Goal: Task Accomplishment & Management: Complete application form

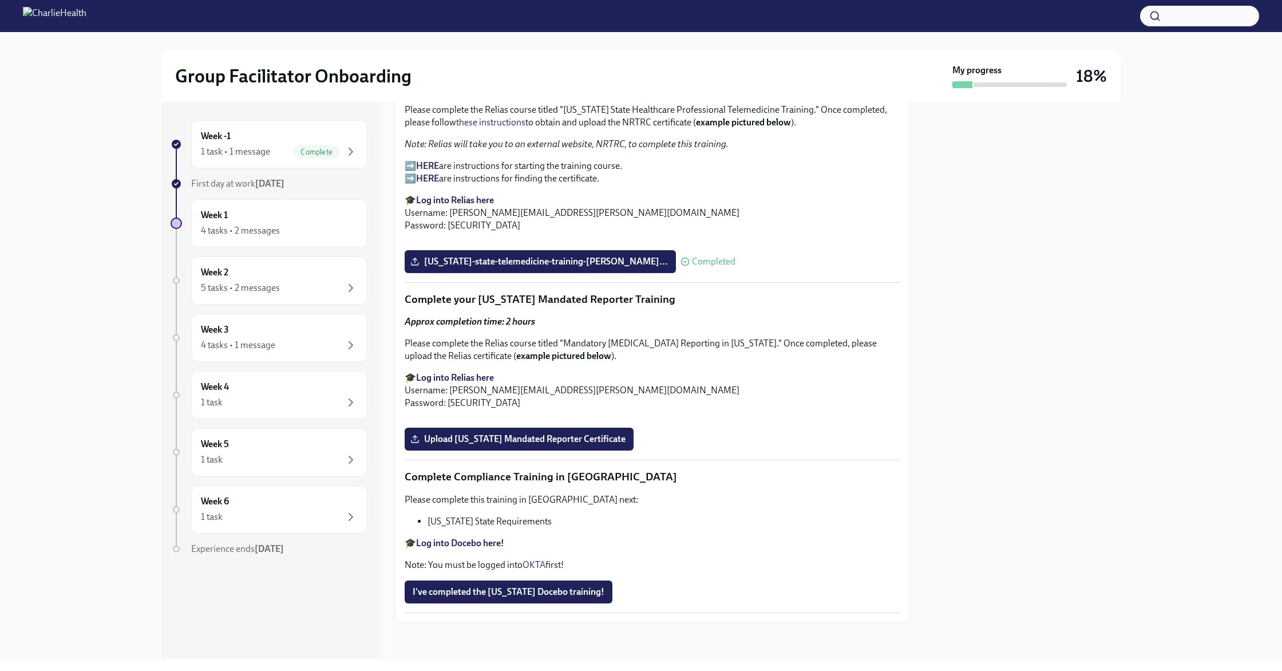
scroll to position [2341, 0]
click at [563, 440] on span "Upload [US_STATE] Mandated Reporter Certificate" at bounding box center [519, 438] width 213 height 11
click at [0, 0] on input "Upload [US_STATE] Mandated Reporter Certificate" at bounding box center [0, 0] width 0 height 0
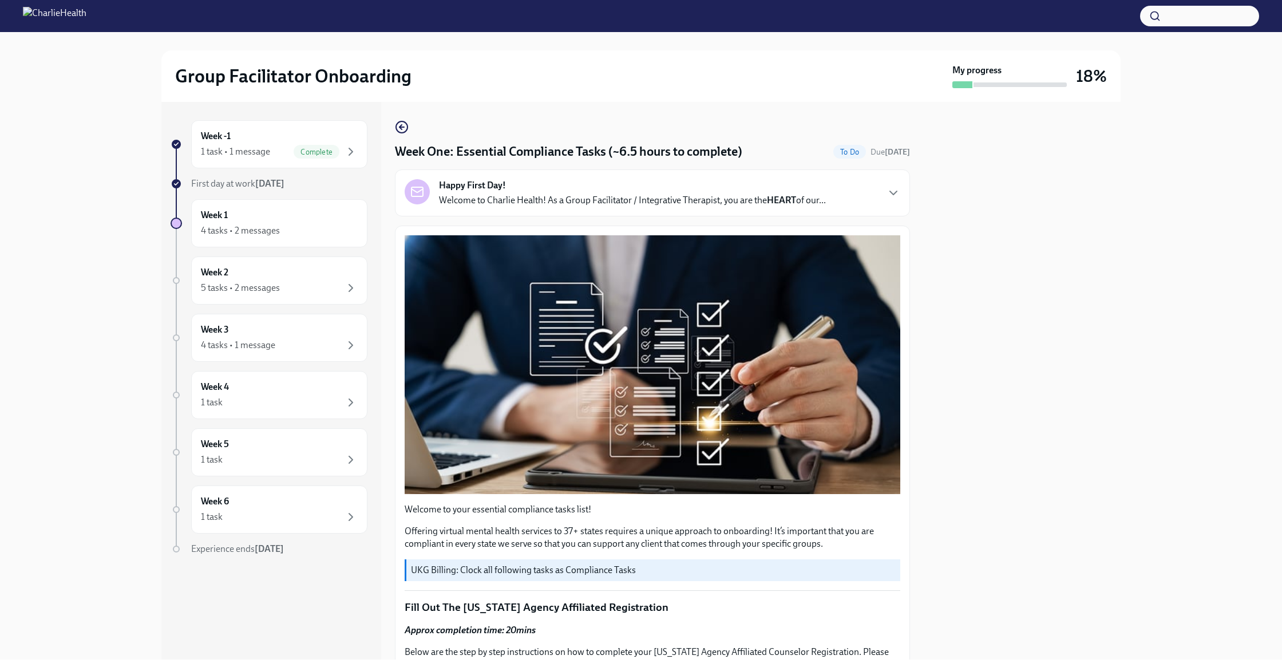
scroll to position [6, 0]
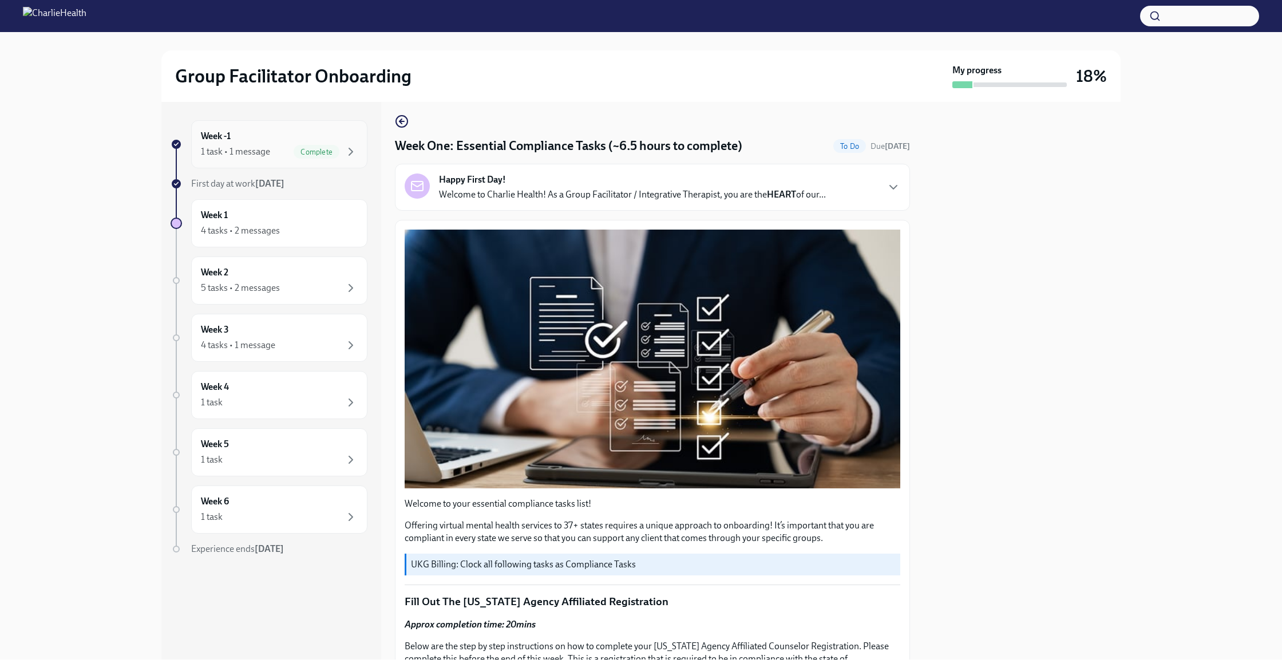
click at [262, 149] on div "1 task • 1 message" at bounding box center [235, 151] width 69 height 13
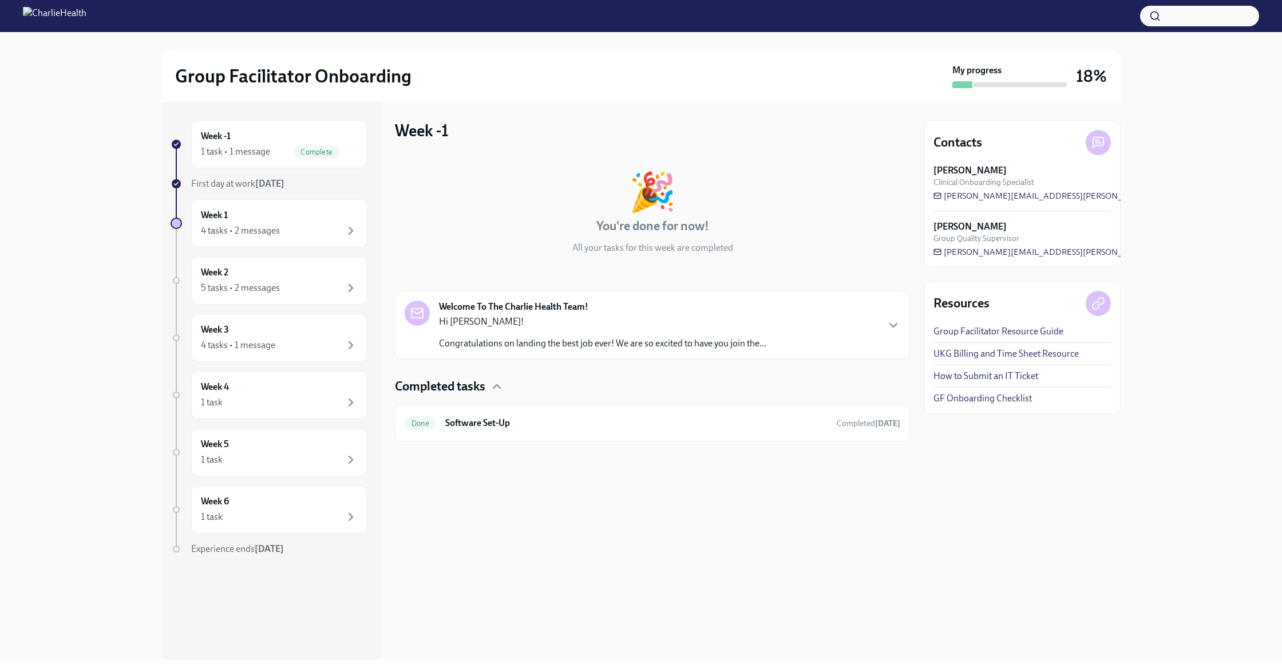
click at [262, 149] on div "1 task • 1 message" at bounding box center [235, 151] width 69 height 13
click at [503, 387] on icon "button" at bounding box center [497, 386] width 14 height 14
click at [342, 227] on div "4 tasks • 2 messages" at bounding box center [279, 231] width 157 height 14
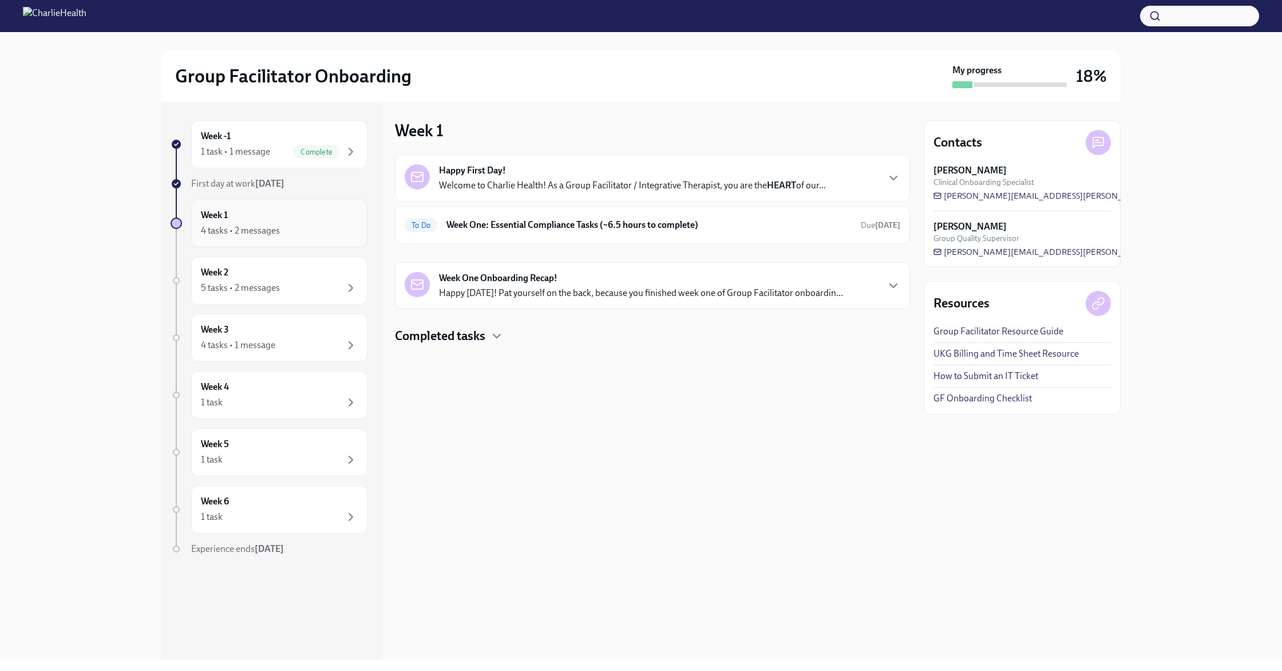
click at [304, 218] on div "Week 1 4 tasks • 2 messages" at bounding box center [279, 223] width 157 height 29
click at [634, 278] on div "Week One Onboarding Recap! Happy [DATE]! Pat yourself on the back, because you …" at bounding box center [641, 285] width 404 height 27
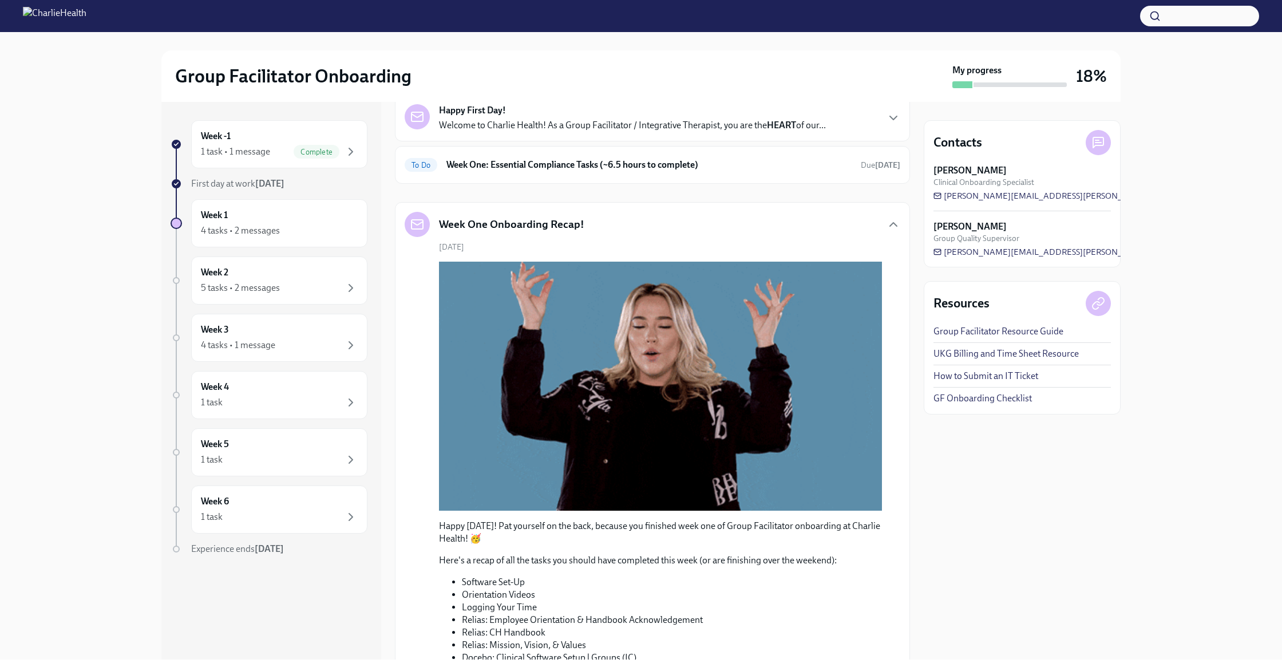
scroll to position [60, 0]
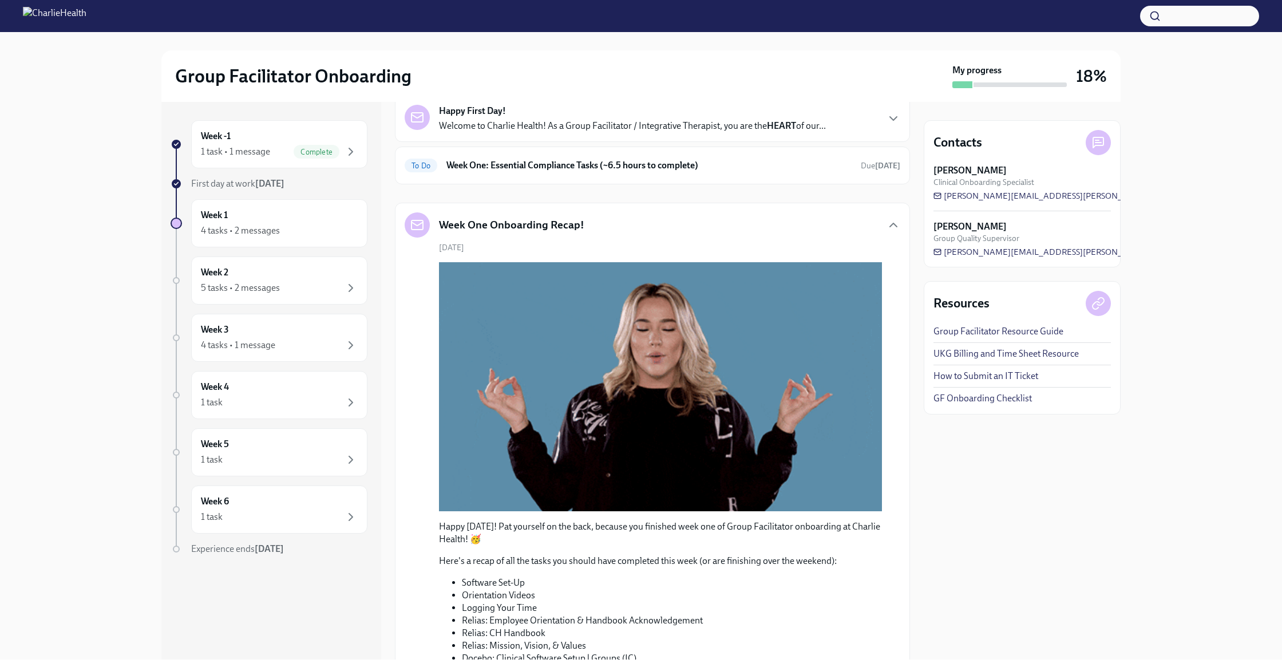
click at [591, 221] on div "Week One Onboarding Recap!" at bounding box center [653, 224] width 496 height 25
click at [306, 280] on div "Week 2 5 tasks • 2 messages" at bounding box center [279, 280] width 157 height 29
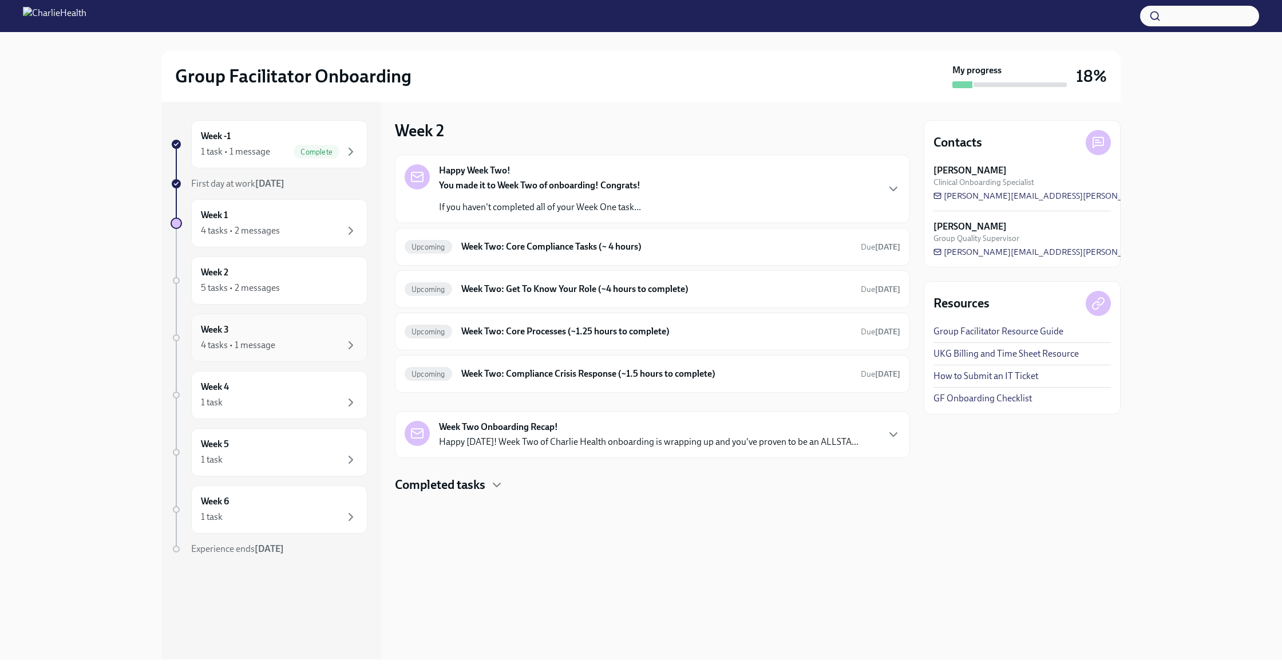
click at [302, 349] on div "4 tasks • 1 message" at bounding box center [279, 345] width 157 height 14
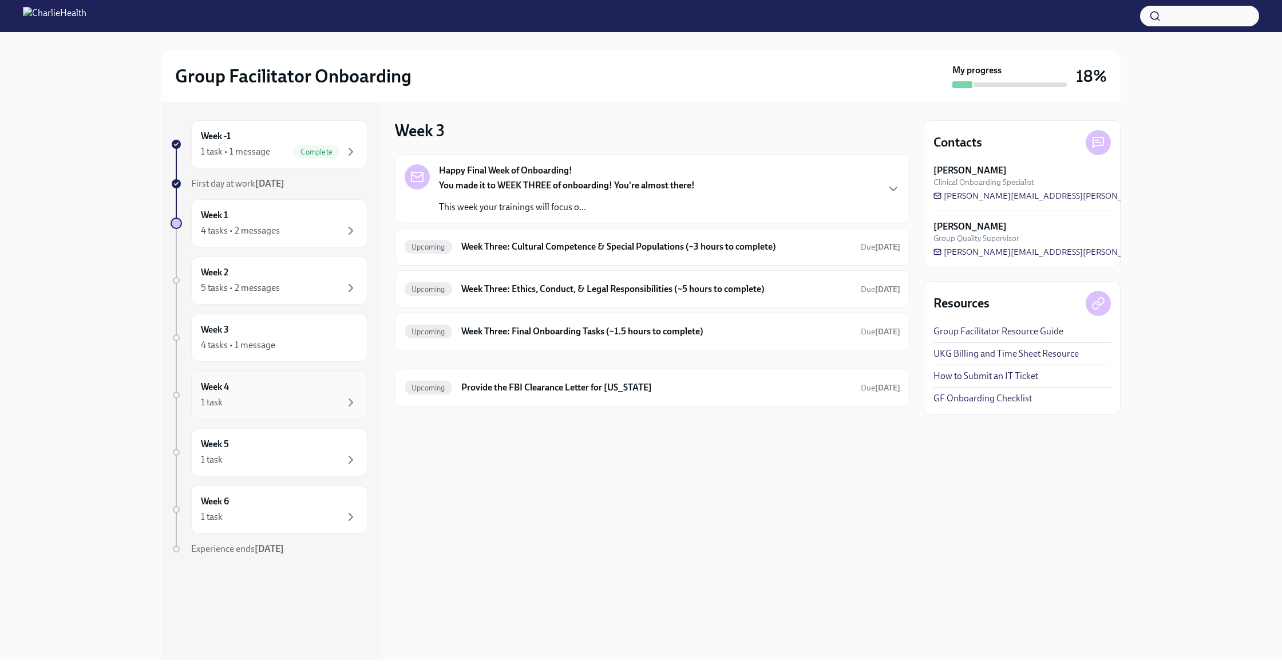
click at [280, 382] on div "Week 4 1 task" at bounding box center [279, 395] width 157 height 29
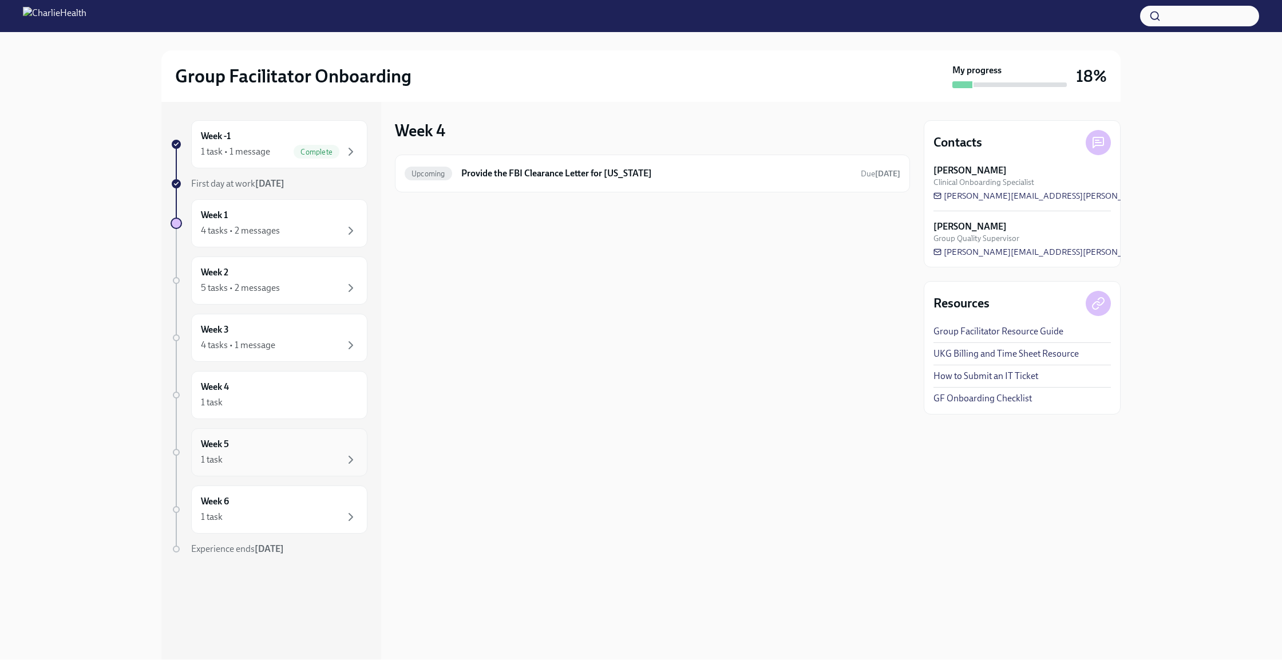
click at [249, 453] on div "1 task" at bounding box center [279, 460] width 157 height 14
click at [267, 508] on div "Week 6 1 task" at bounding box center [279, 509] width 157 height 29
click at [246, 460] on div "1 task" at bounding box center [279, 460] width 157 height 14
click at [248, 494] on div "Week 6 1 task" at bounding box center [279, 509] width 176 height 48
click at [249, 408] on div "1 task" at bounding box center [279, 402] width 157 height 14
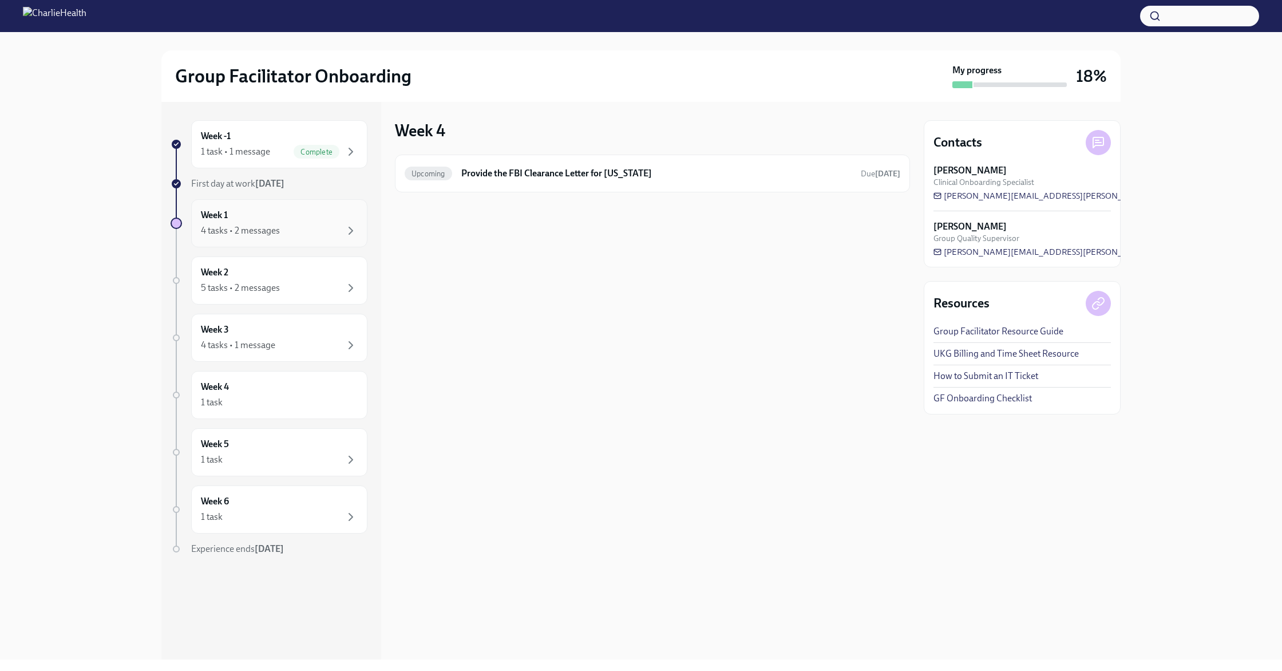
click at [267, 237] on div "4 tasks • 2 messages" at bounding box center [279, 231] width 157 height 14
